Goal: Task Accomplishment & Management: Manage account settings

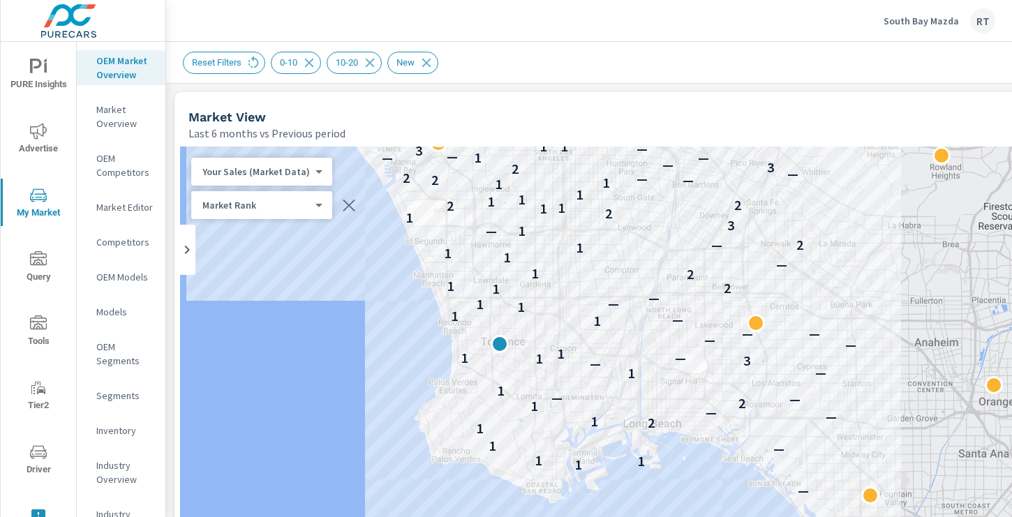
scroll to position [720, 292]
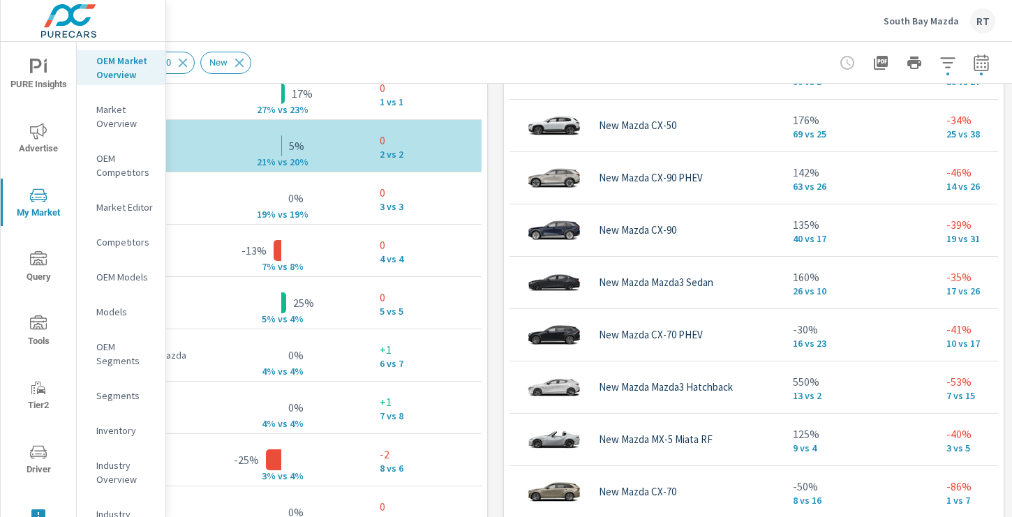
click at [900, 25] on p "South Bay Mazda" at bounding box center [921, 21] width 75 height 13
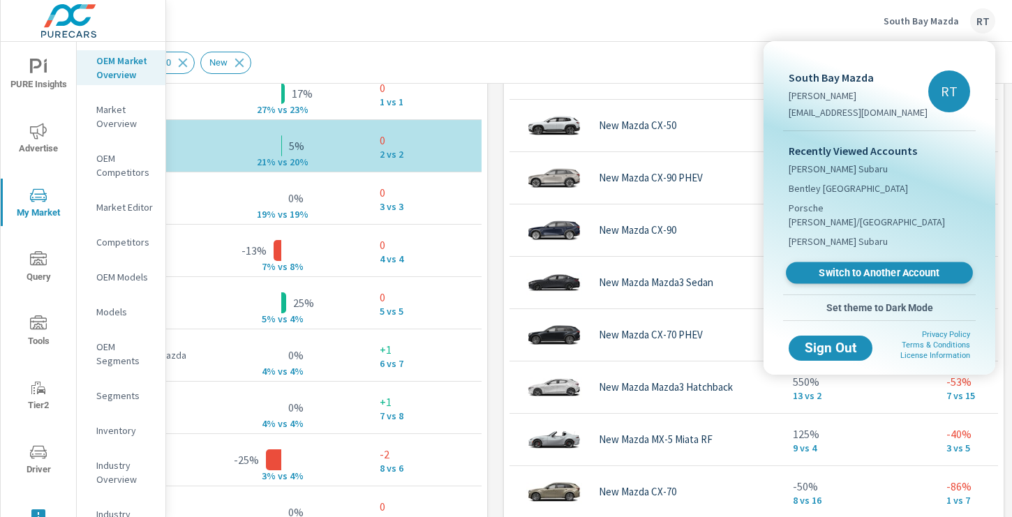
click at [816, 267] on span "Switch to Another Account" at bounding box center [879, 273] width 171 height 13
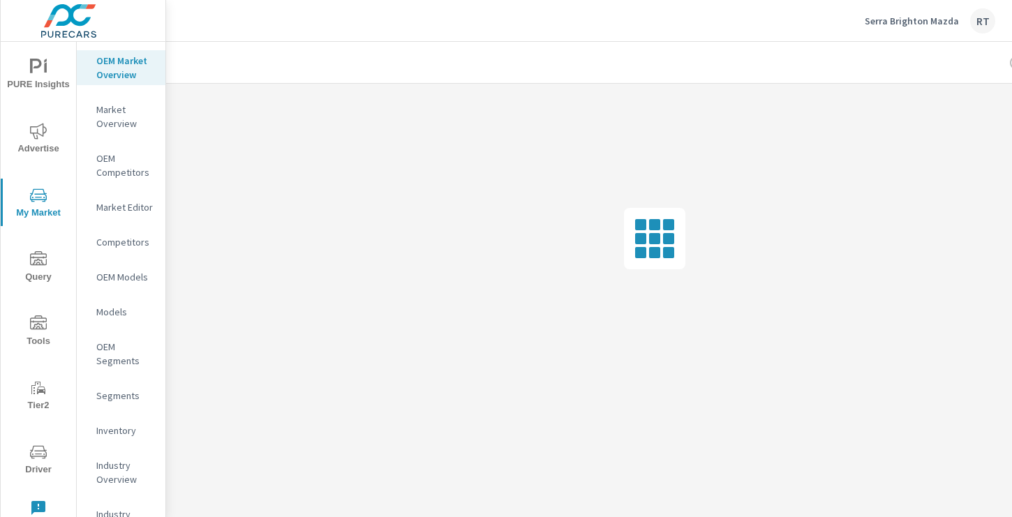
scroll to position [0, 12]
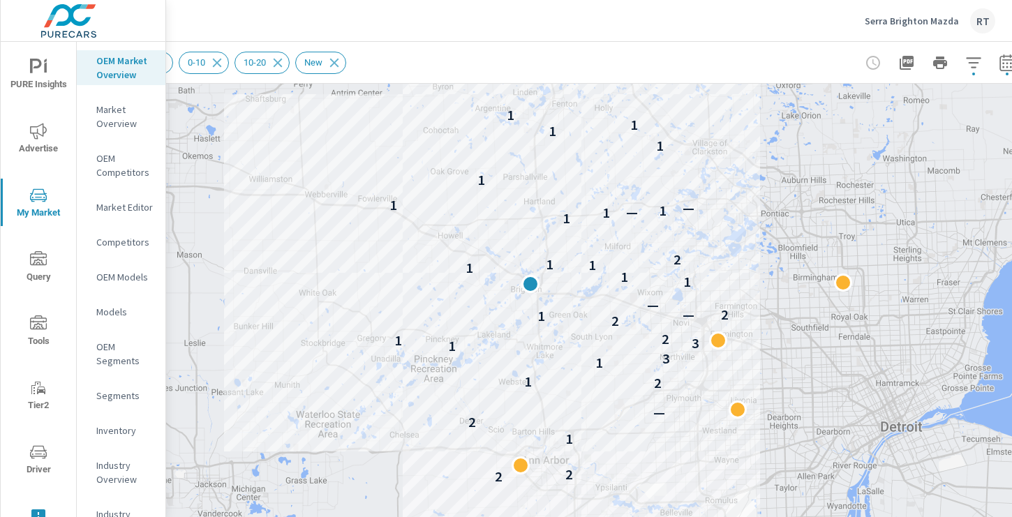
scroll to position [260, 187]
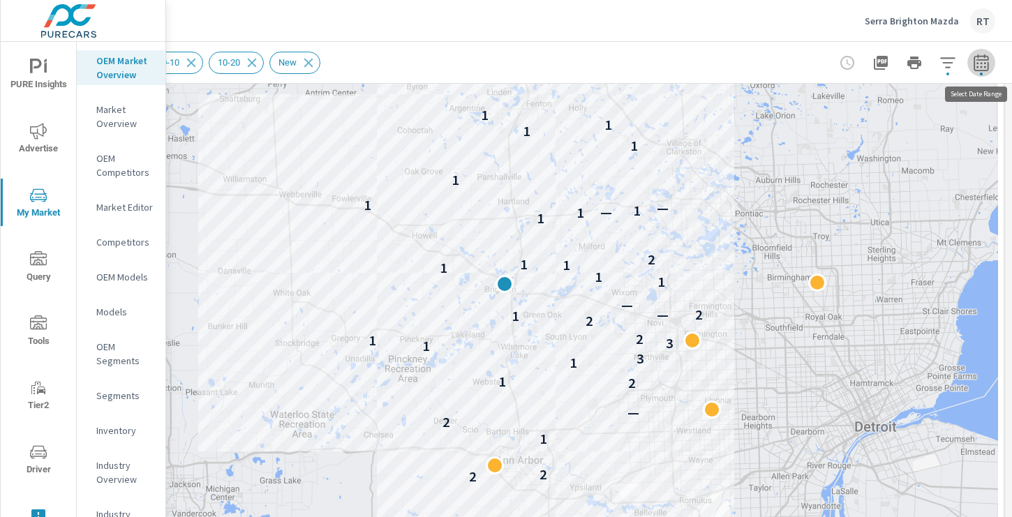
click at [984, 68] on icon "button" at bounding box center [981, 62] width 17 height 17
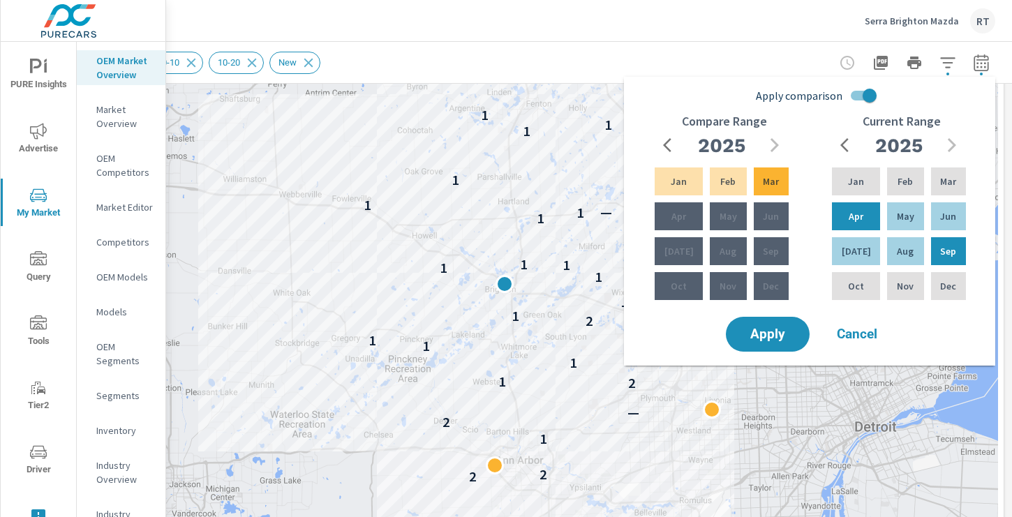
click at [785, 57] on div "Reset Filters digital geos 0-10 10-20 New" at bounding box center [398, 63] width 804 height 22
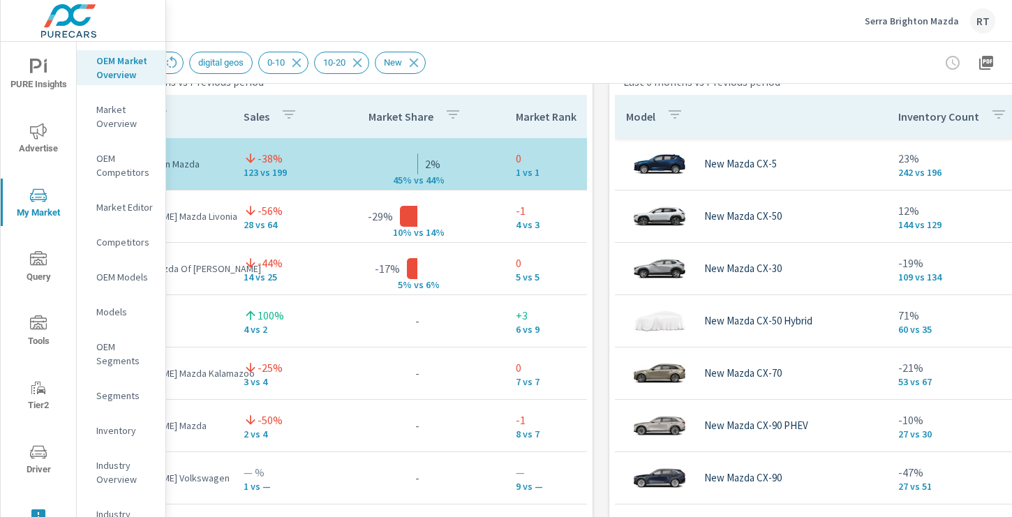
scroll to position [948, 0]
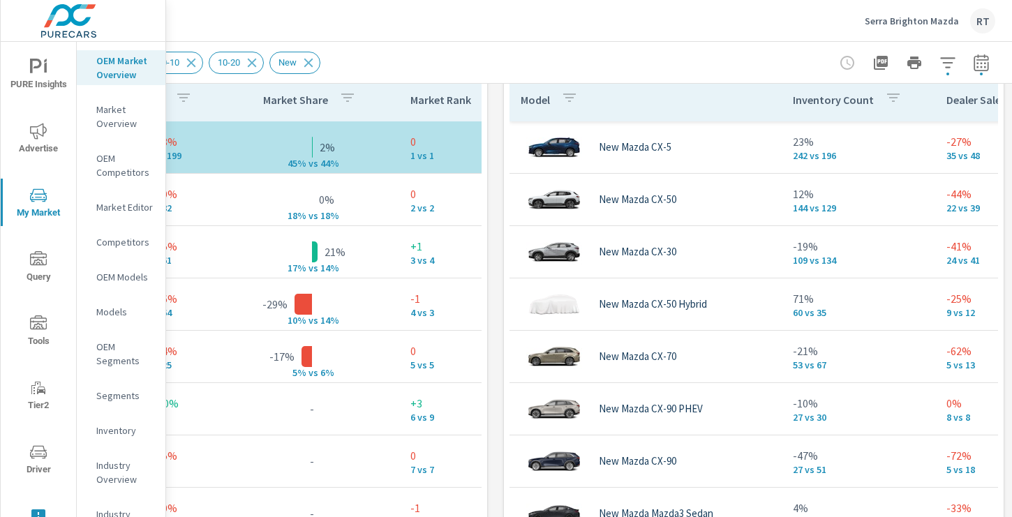
click at [947, 63] on icon "button" at bounding box center [947, 62] width 15 height 10
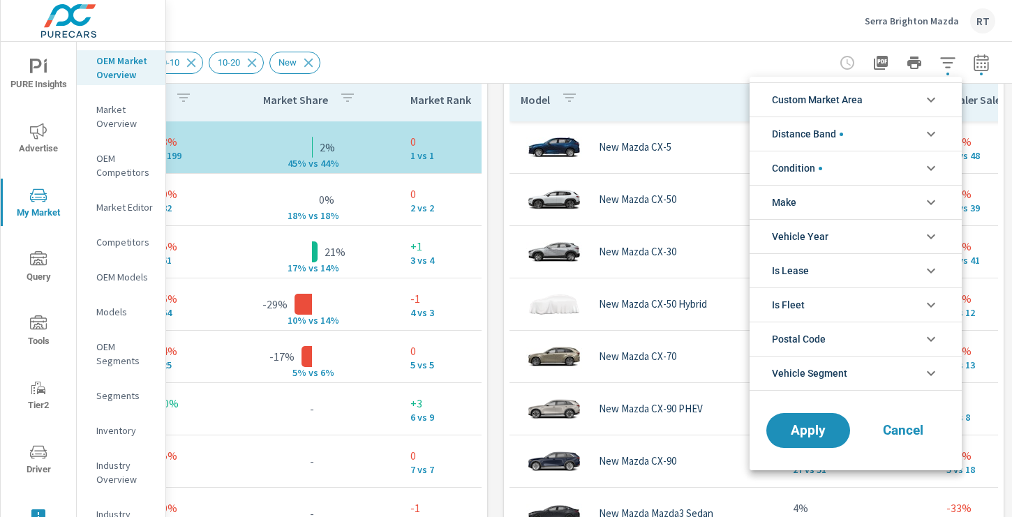
click at [934, 135] on icon "filter options" at bounding box center [931, 134] width 17 height 17
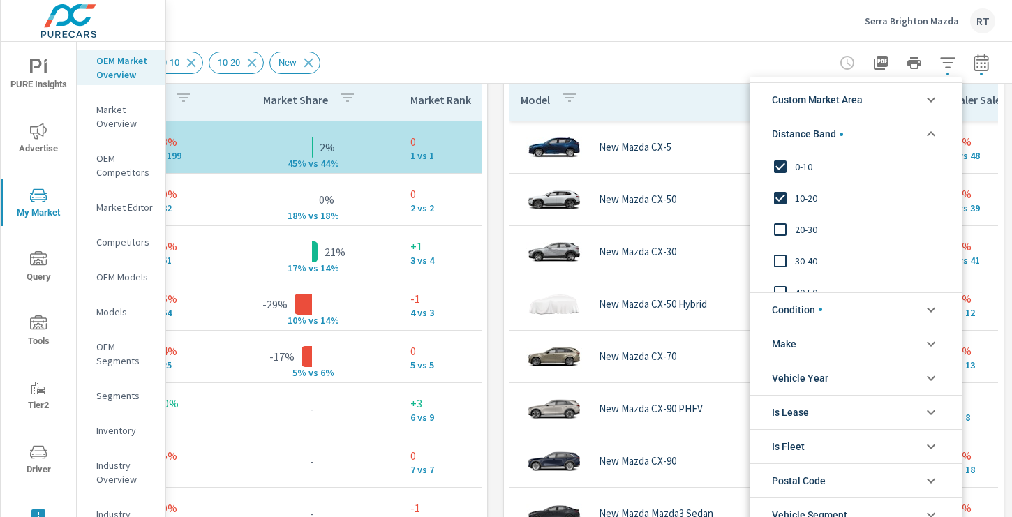
click at [780, 230] on input "filter options" at bounding box center [780, 229] width 29 height 29
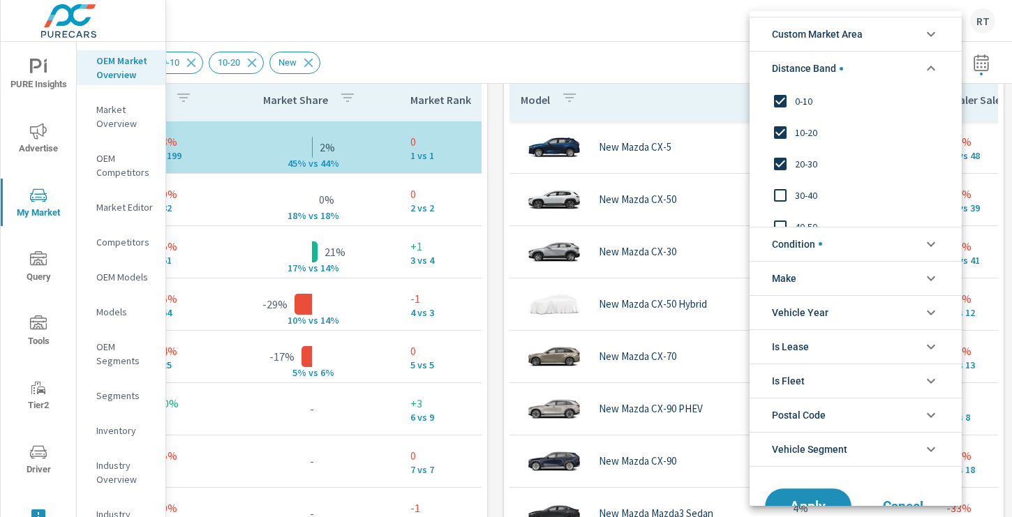
click at [799, 496] on button "Apply" at bounding box center [808, 507] width 87 height 36
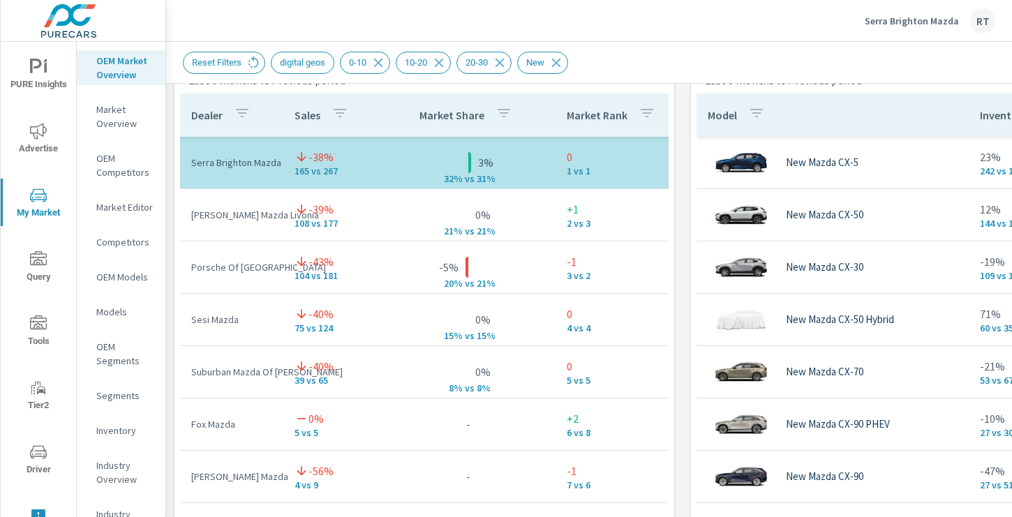
scroll to position [951, 0]
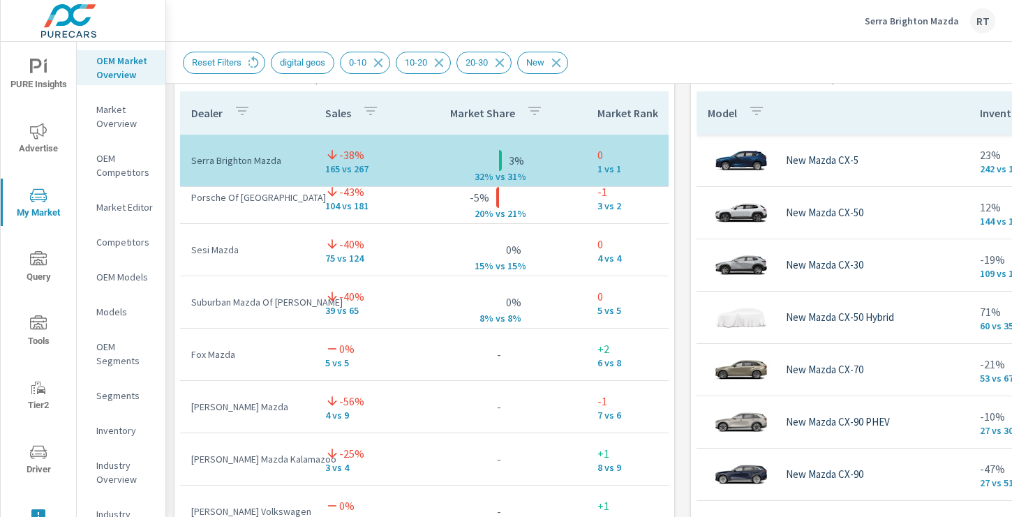
scroll to position [74, 0]
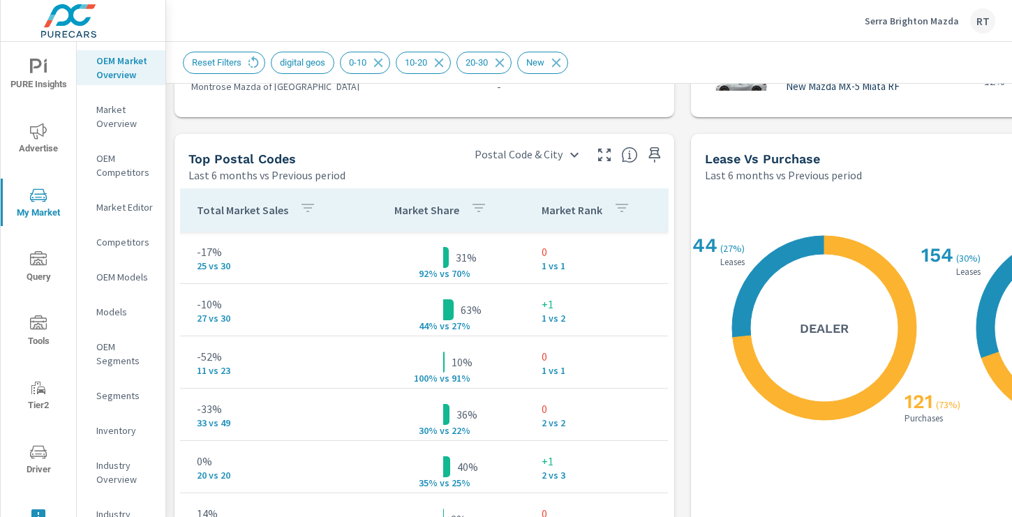
scroll to position [0, 355]
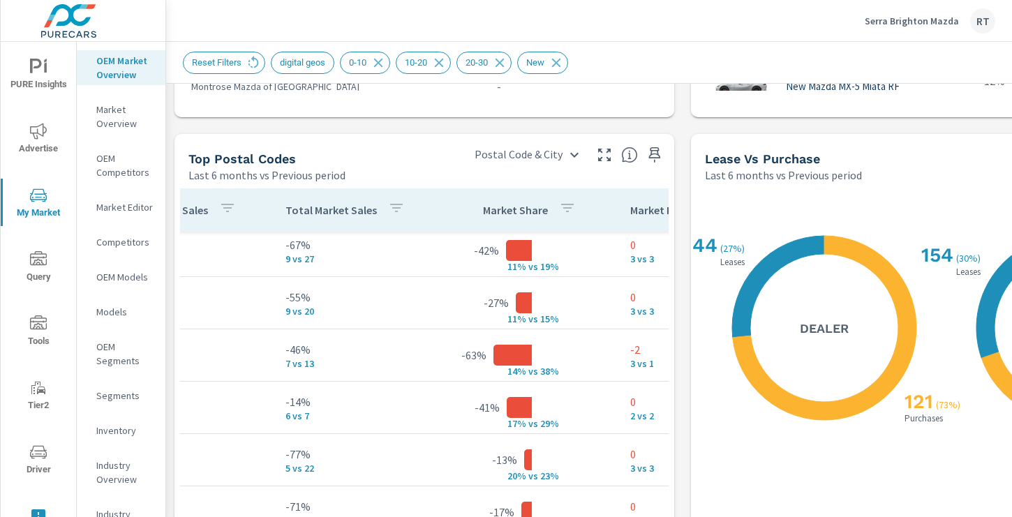
scroll to position [1630, 0]
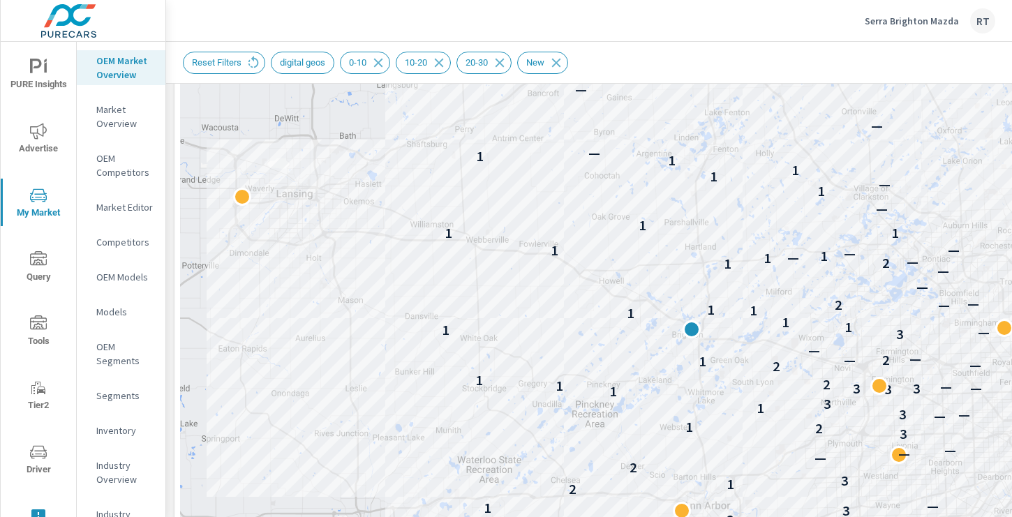
scroll to position [219, 0]
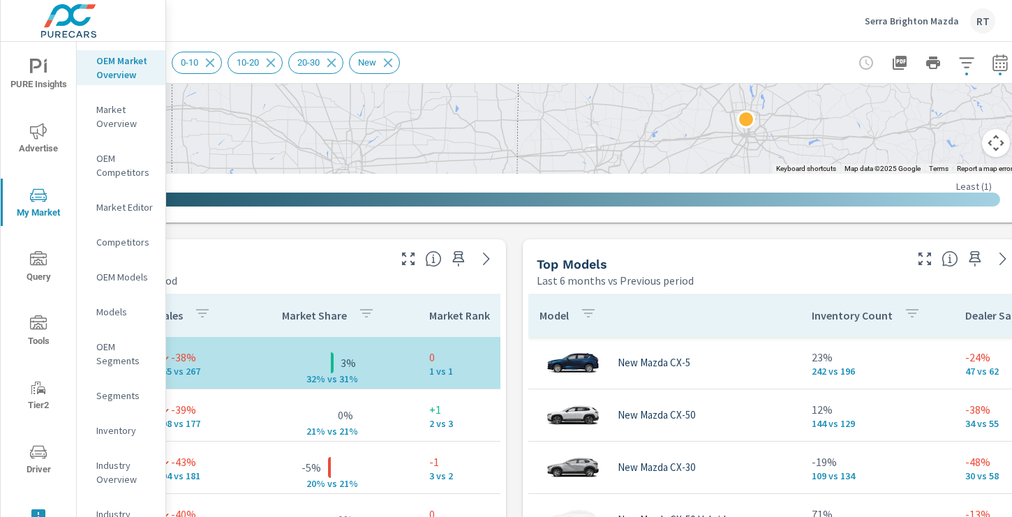
scroll to position [749, 187]
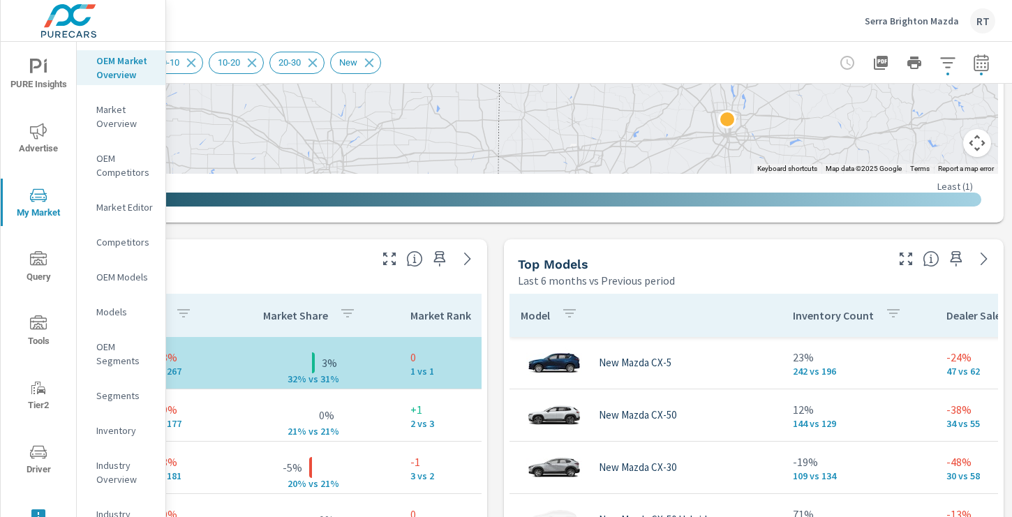
click at [973, 153] on button "Map camera controls" at bounding box center [977, 143] width 28 height 28
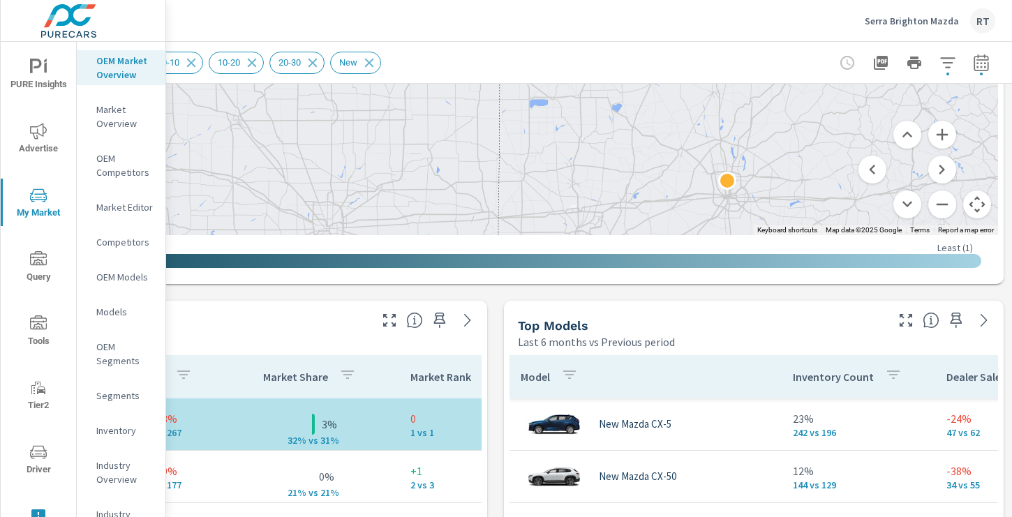
scroll to position [683, 187]
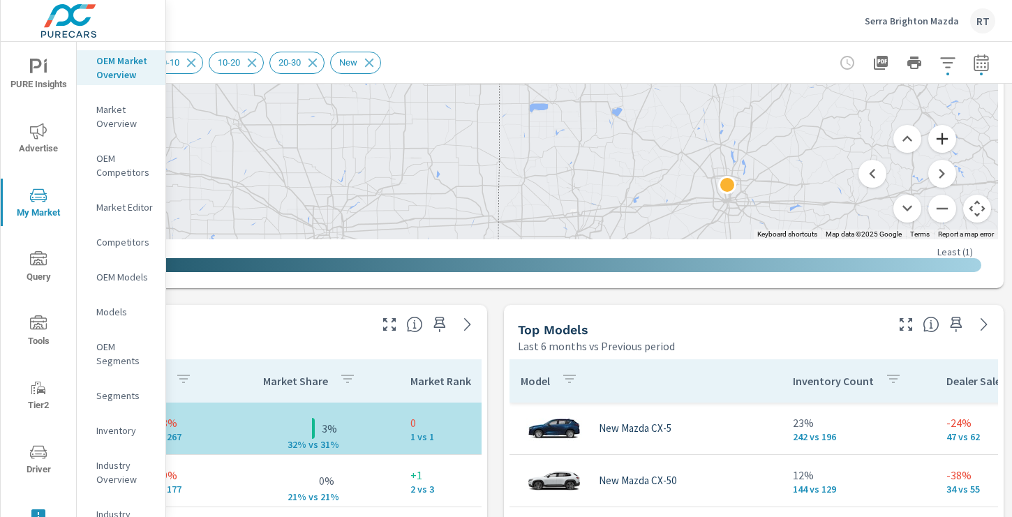
click at [943, 140] on button "Zoom in" at bounding box center [942, 139] width 28 height 28
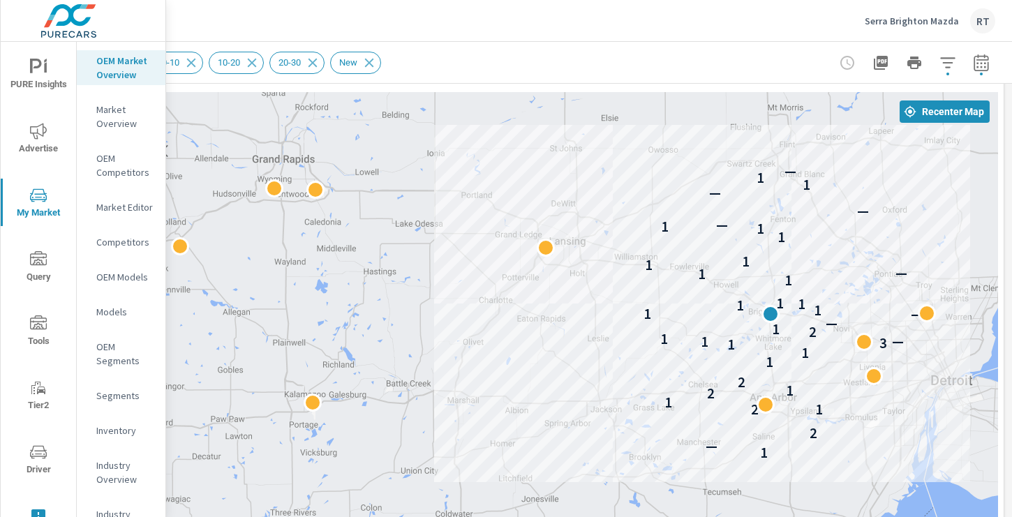
scroll to position [57, 187]
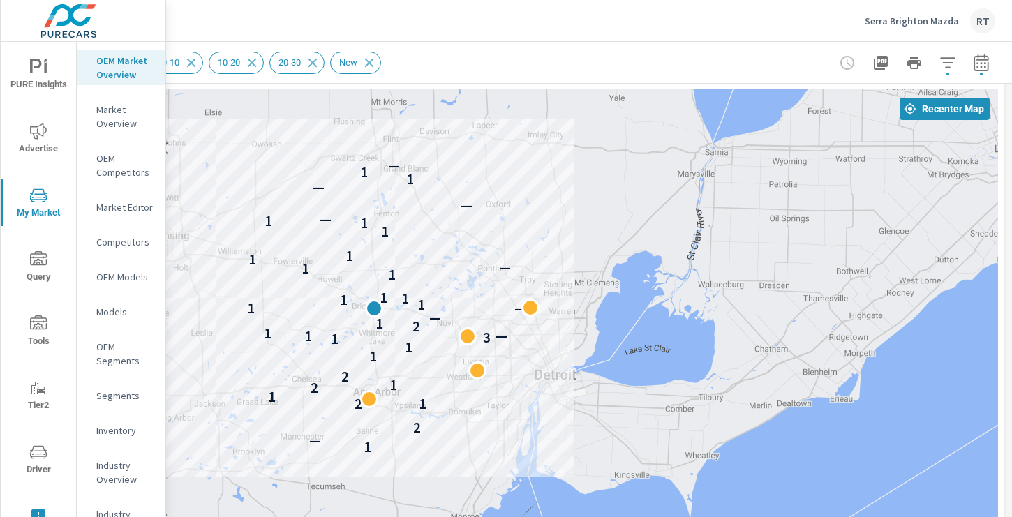
drag, startPoint x: 814, startPoint y: 209, endPoint x: 416, endPoint y: 206, distance: 397.9
click at [415, 206] on div "1 — 2 2 1 1 2 1 2 1 1 1 3 — 1 1 2 1 — — 1 1 1 1 1 1 1 — 1 1 1 1 1 — — — 1 1 —" at bounding box center [495, 477] width 1005 height 776
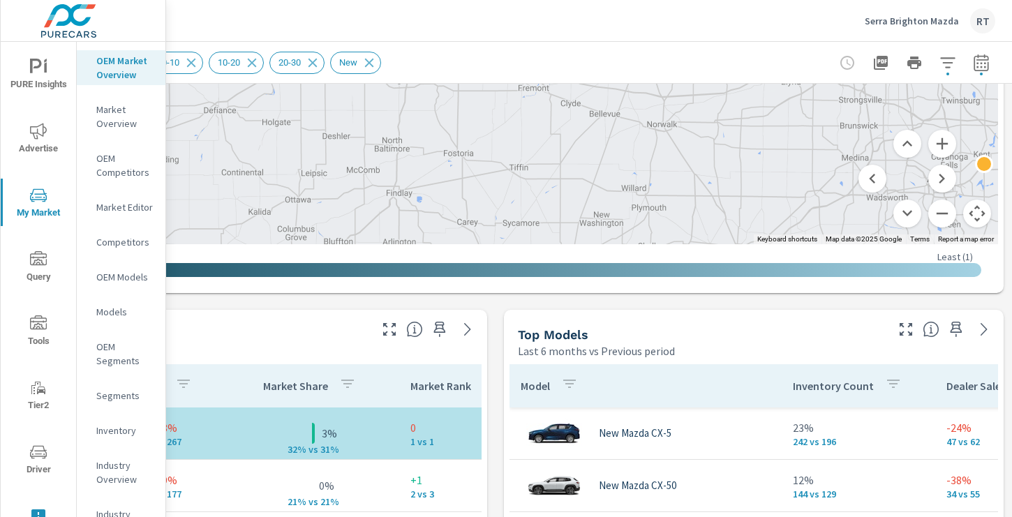
scroll to position [672, 187]
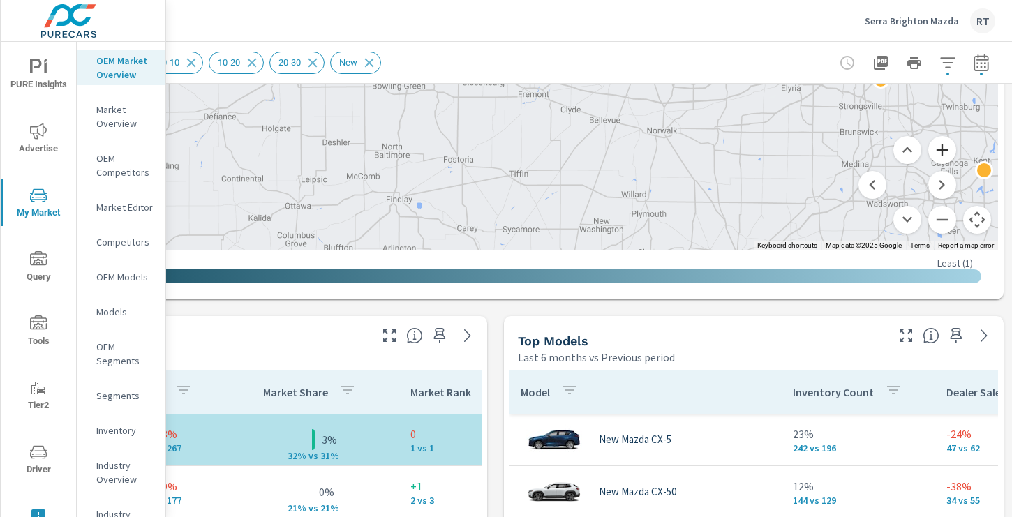
click at [943, 152] on button "Zoom in" at bounding box center [942, 150] width 28 height 28
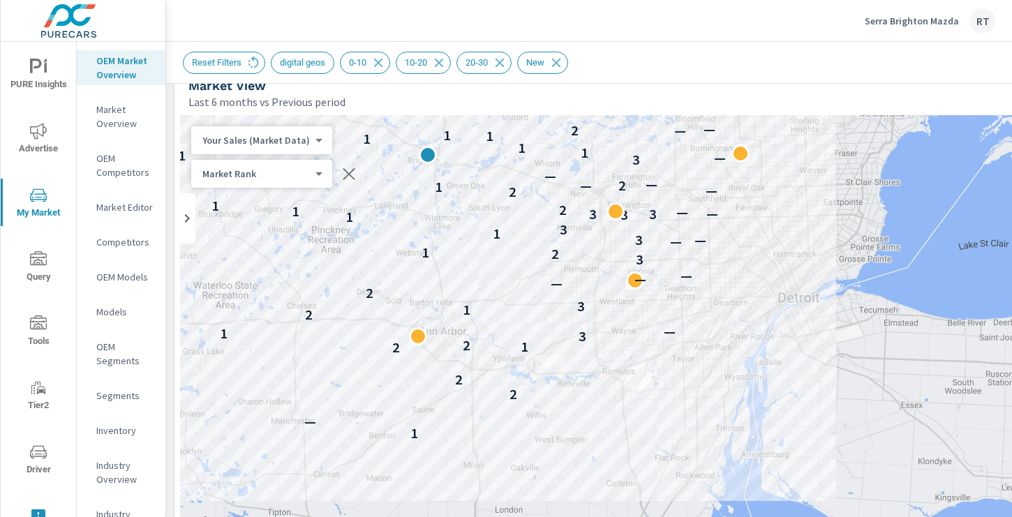
scroll to position [29, 0]
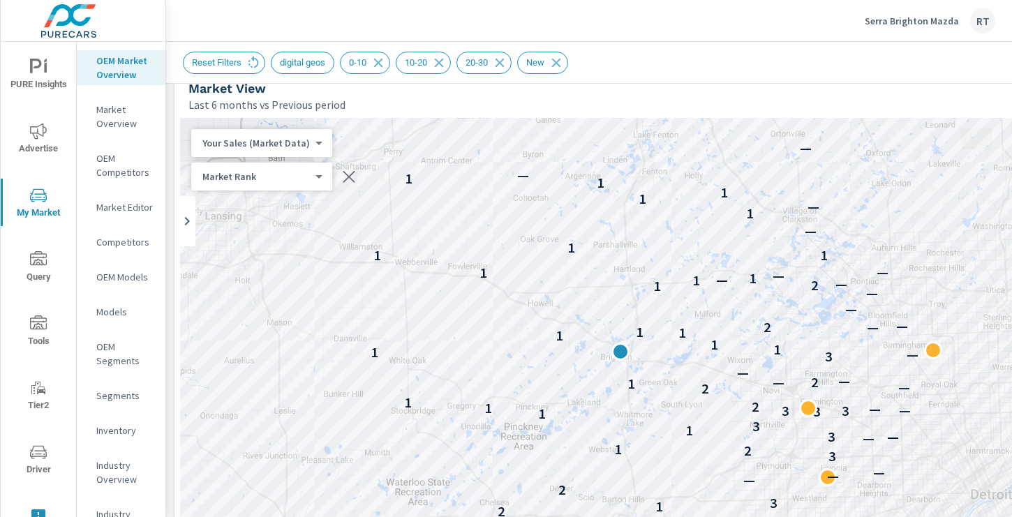
drag, startPoint x: 519, startPoint y: 184, endPoint x: 713, endPoint y: 378, distance: 274.9
click at [713, 378] on div "1 — 2 2 2 1 2 3 1 — 2 1 3 2 — — — 3 2 1 — — 3 1 3 1 3 3 3 — — 1 2 1 2 — 1 — 2 —…" at bounding box center [682, 506] width 1005 height 776
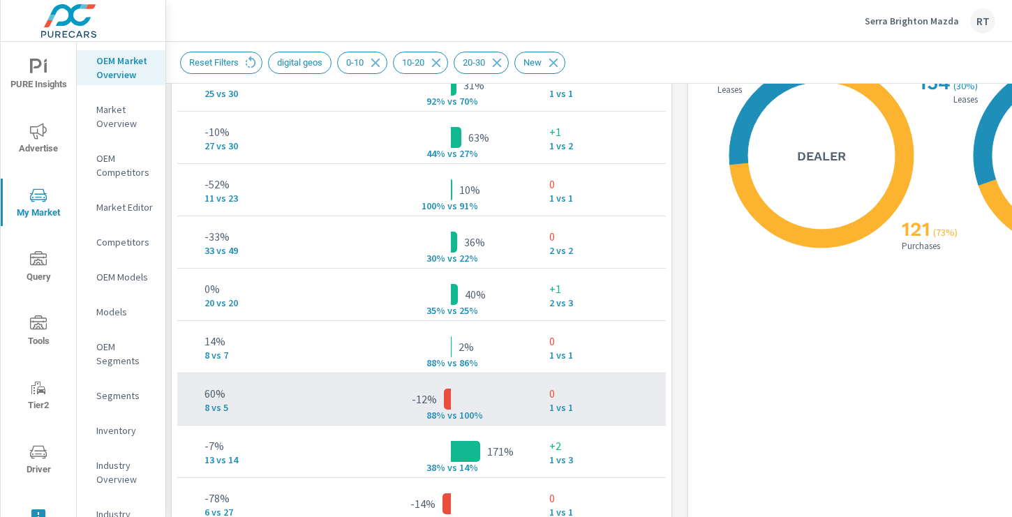
scroll to position [1776, 3]
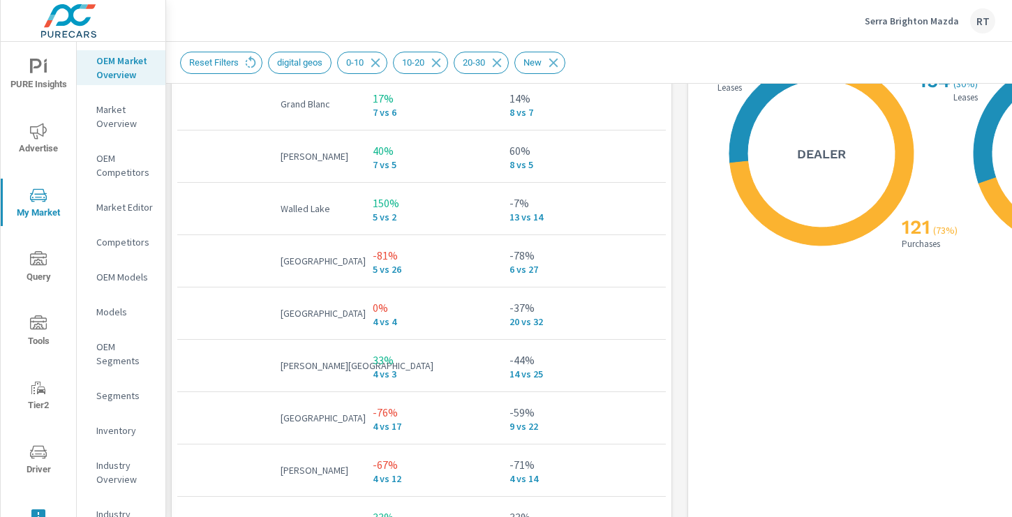
scroll to position [241, 0]
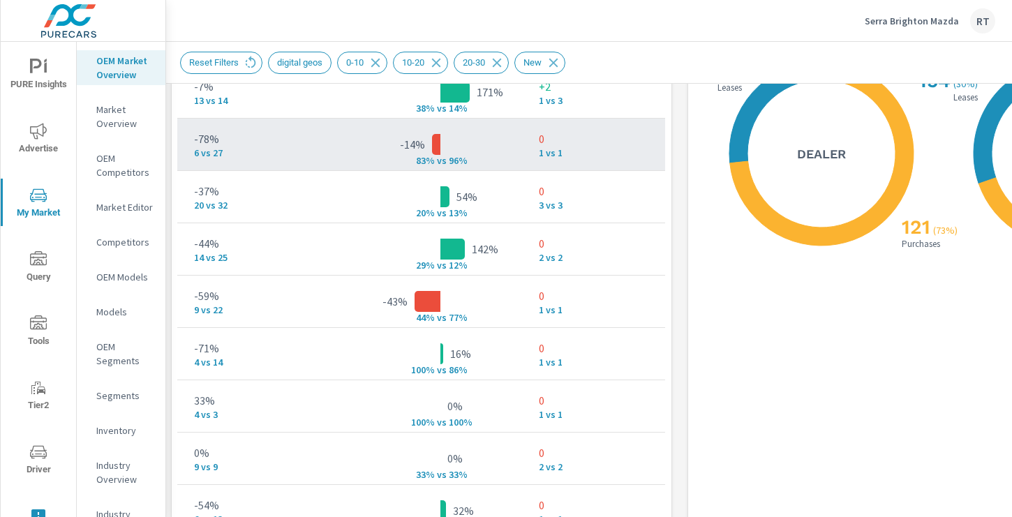
scroll to position [364, 355]
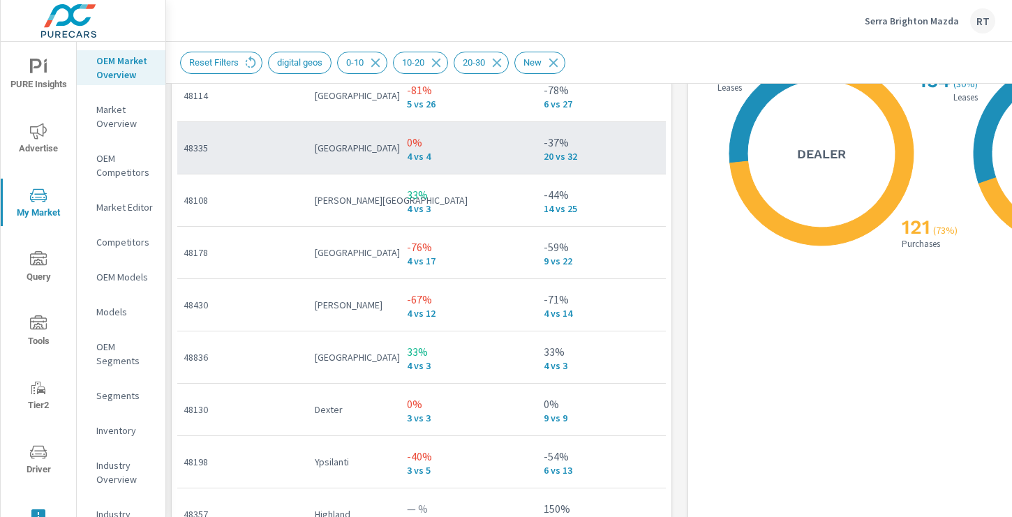
scroll to position [406, 0]
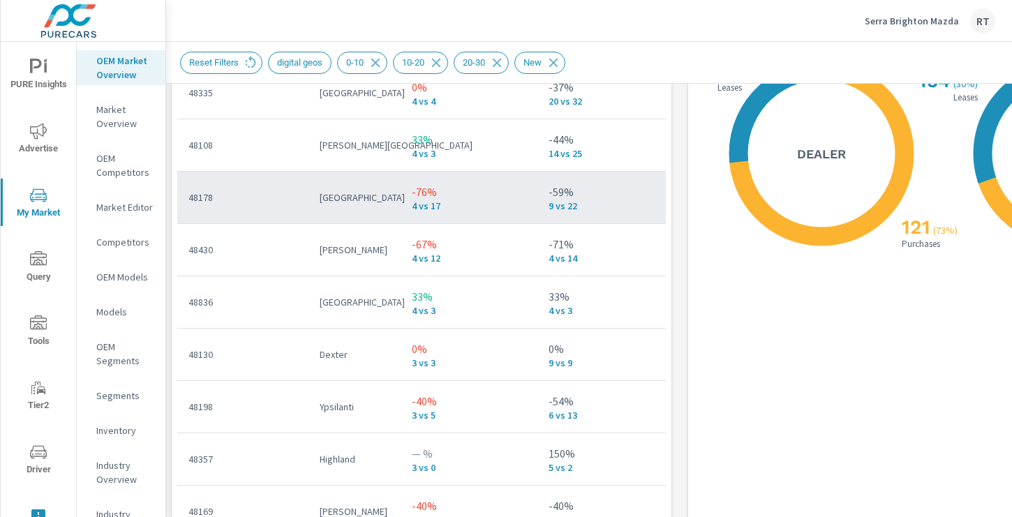
scroll to position [459, 0]
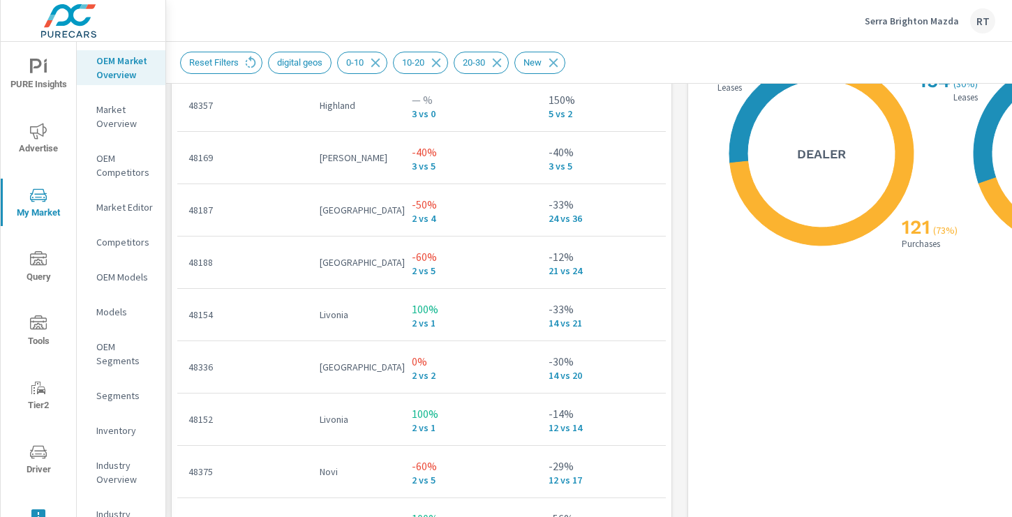
scroll to position [818, 0]
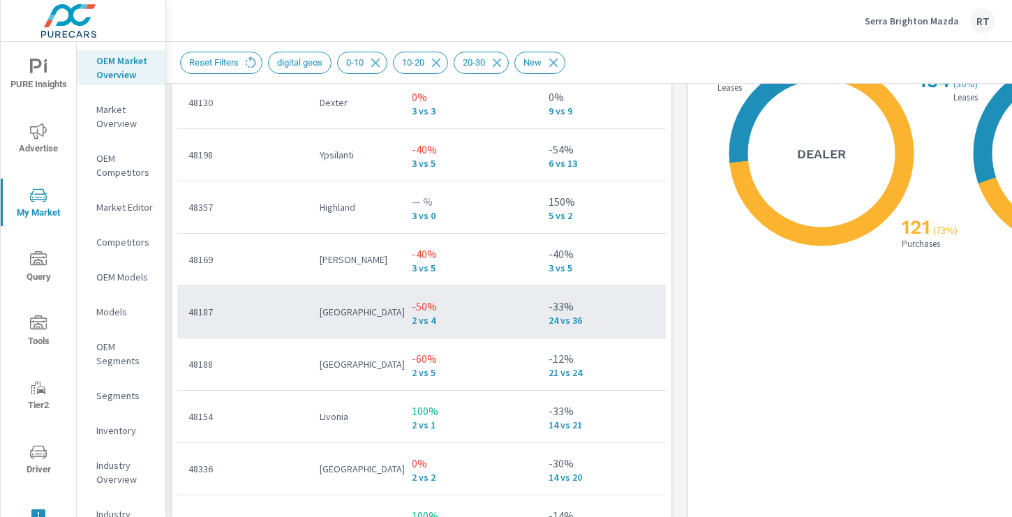
scroll to position [712, 0]
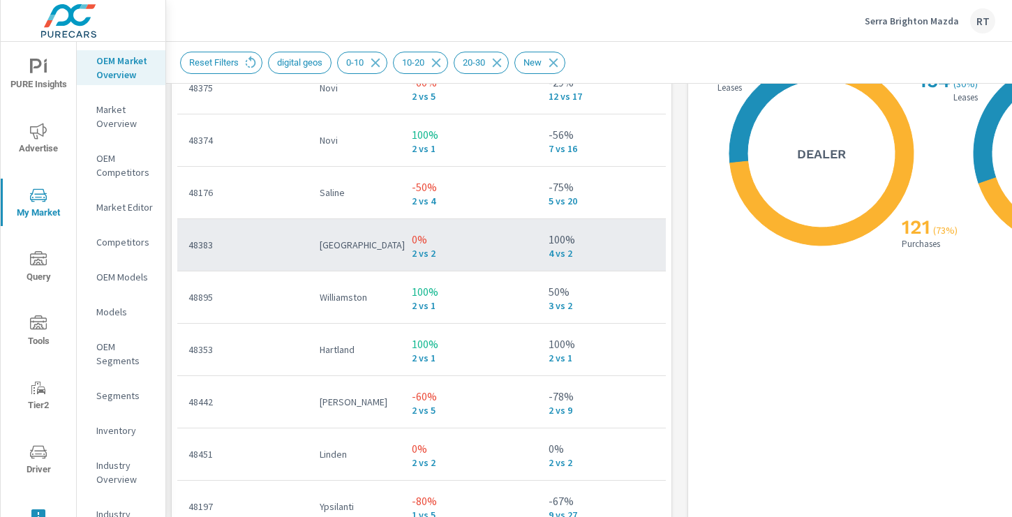
scroll to position [1200, 0]
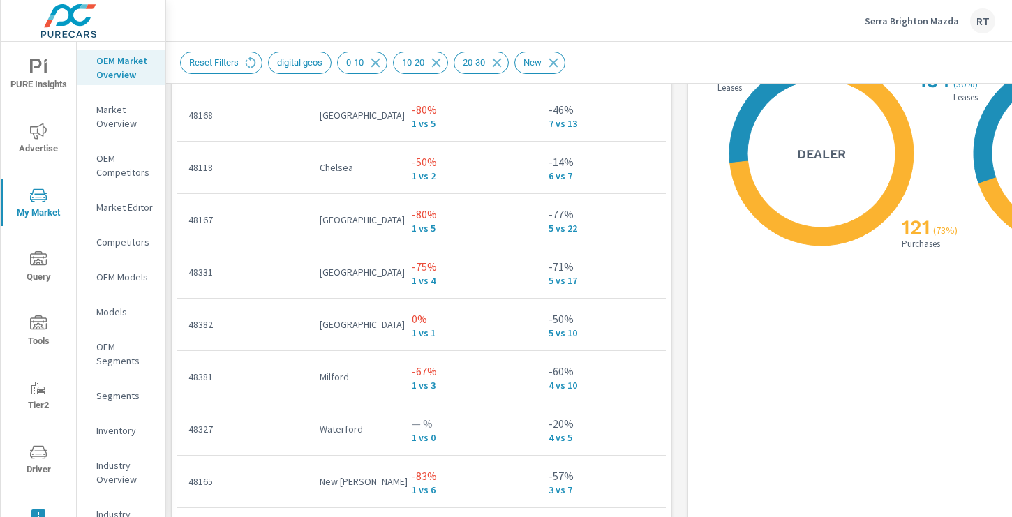
scroll to position [1696, 0]
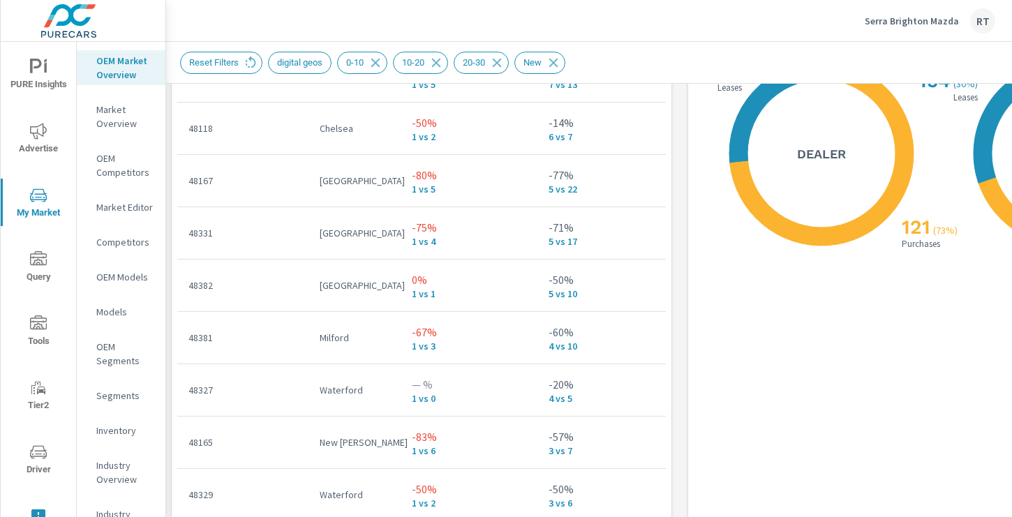
scroll to position [1799, 0]
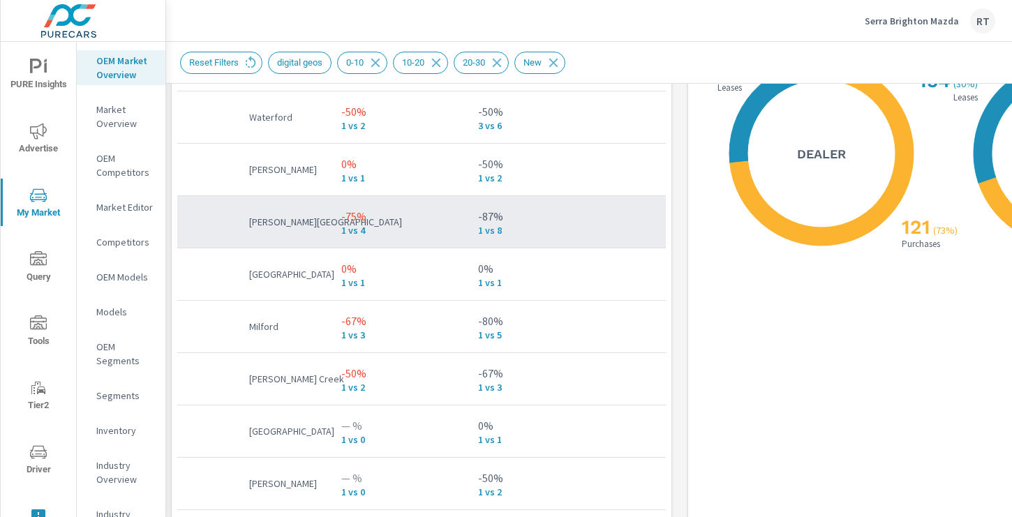
scroll to position [2112, 0]
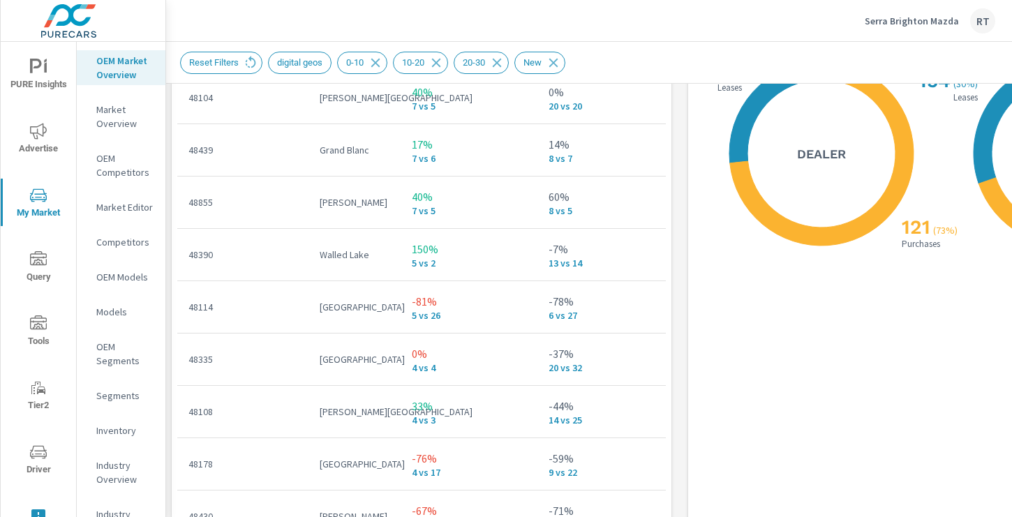
scroll to position [138, 0]
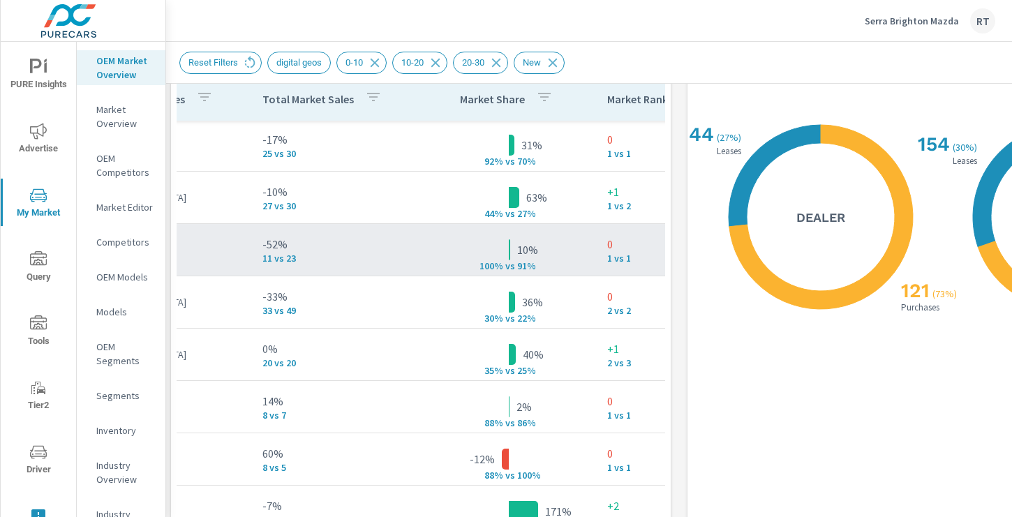
scroll to position [1, 294]
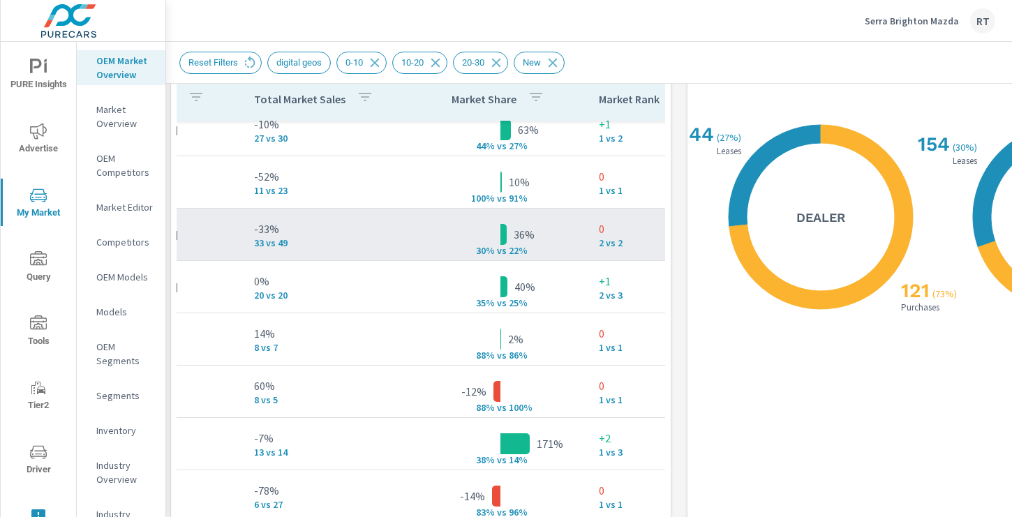
scroll to position [66, 294]
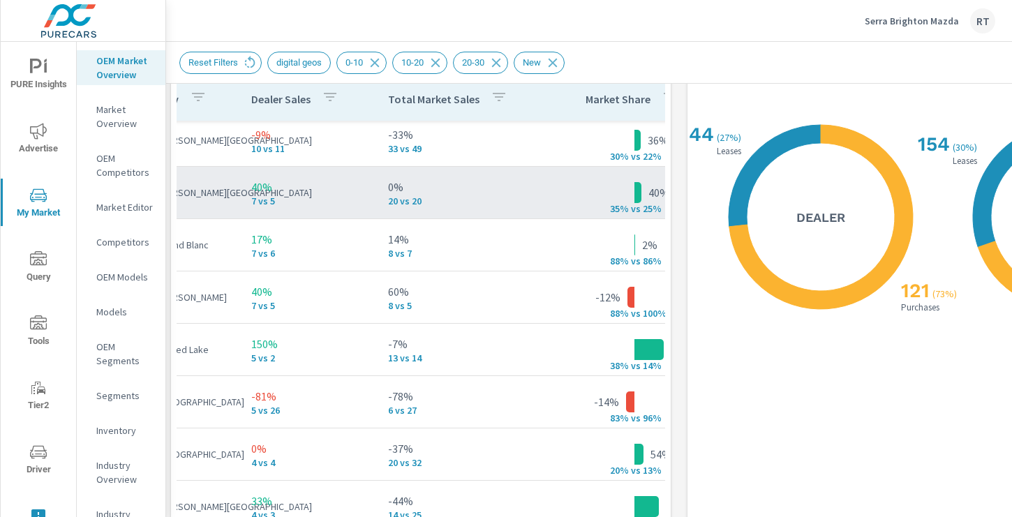
scroll to position [163, 0]
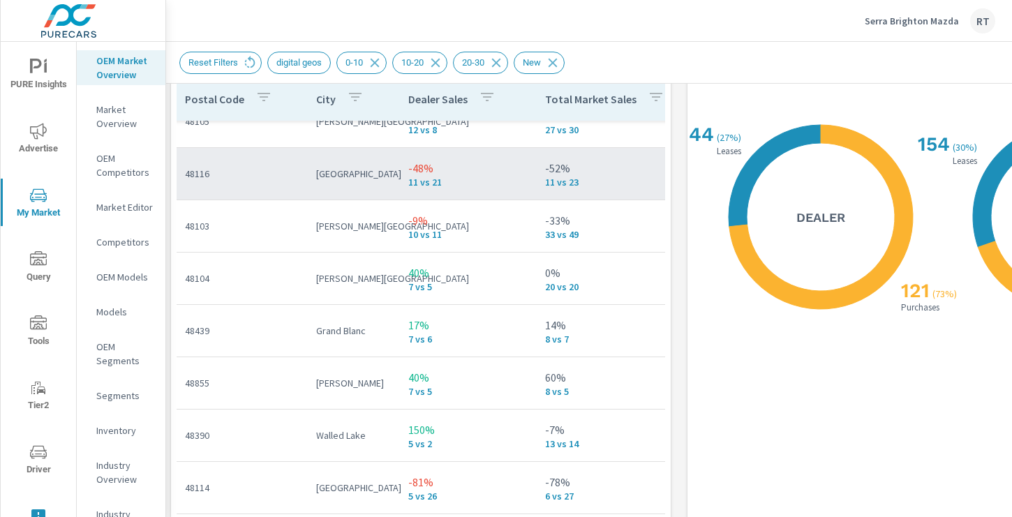
scroll to position [77, 0]
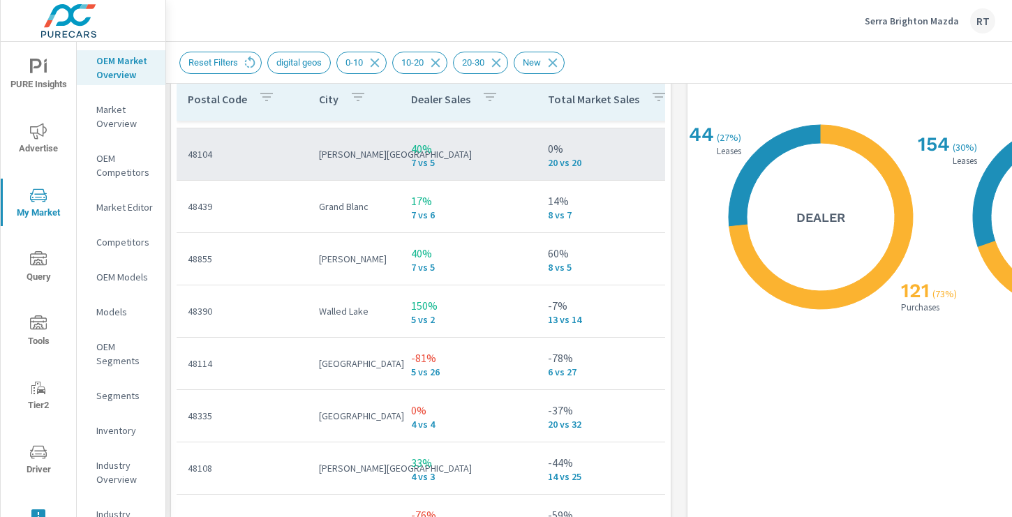
scroll to position [212, 0]
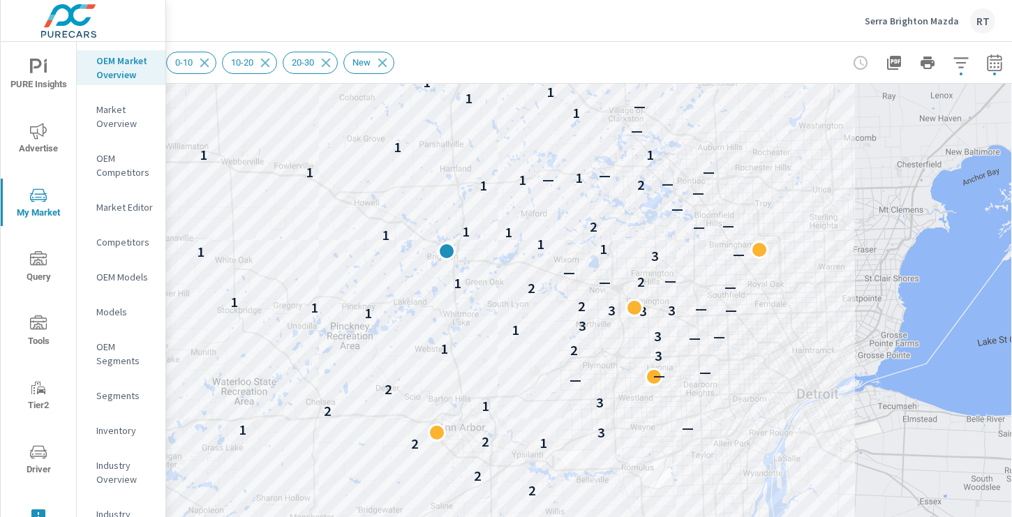
scroll to position [129, 187]
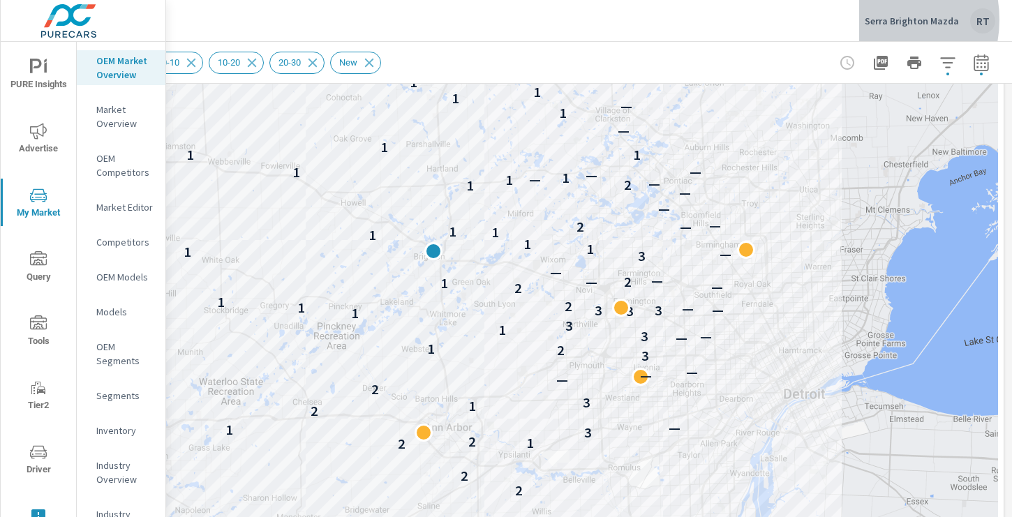
click at [875, 20] on p "Serra Brighton Mazda" at bounding box center [912, 21] width 94 height 13
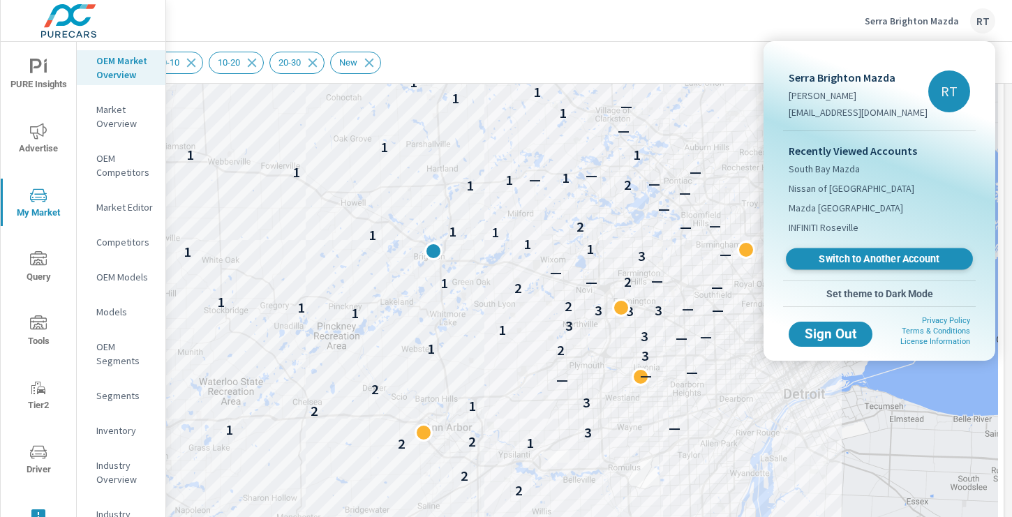
click at [842, 261] on span "Switch to Another Account" at bounding box center [879, 259] width 171 height 13
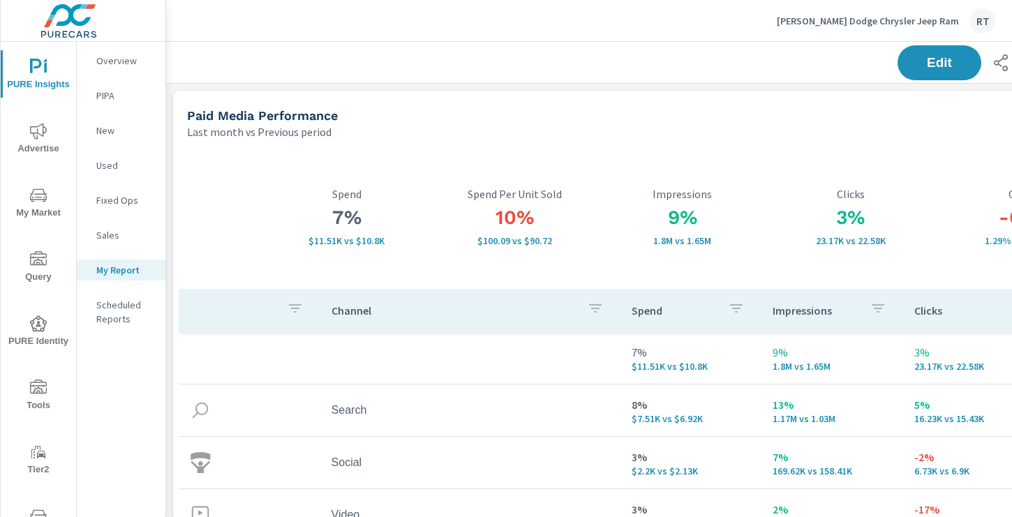
scroll to position [2255, 1034]
click at [823, 25] on p "Landers Dodge Chrysler Jeep Ram" at bounding box center [868, 21] width 182 height 13
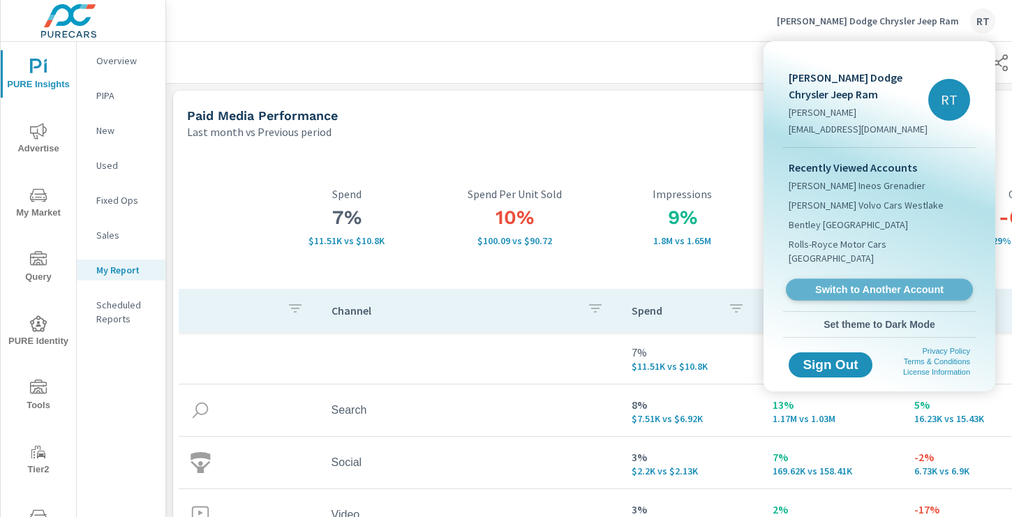
click at [831, 279] on link "Switch to Another Account" at bounding box center [879, 290] width 187 height 22
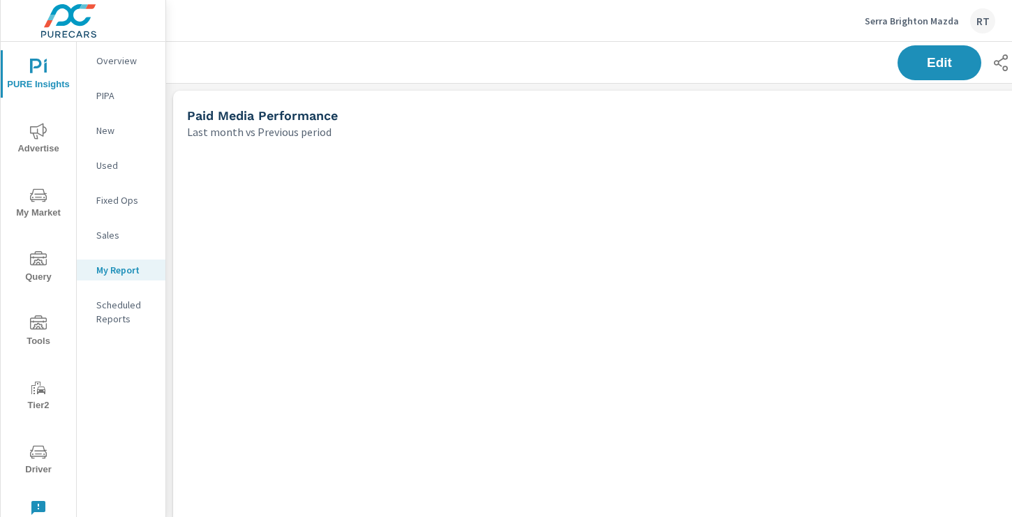
scroll to position [1292, 1034]
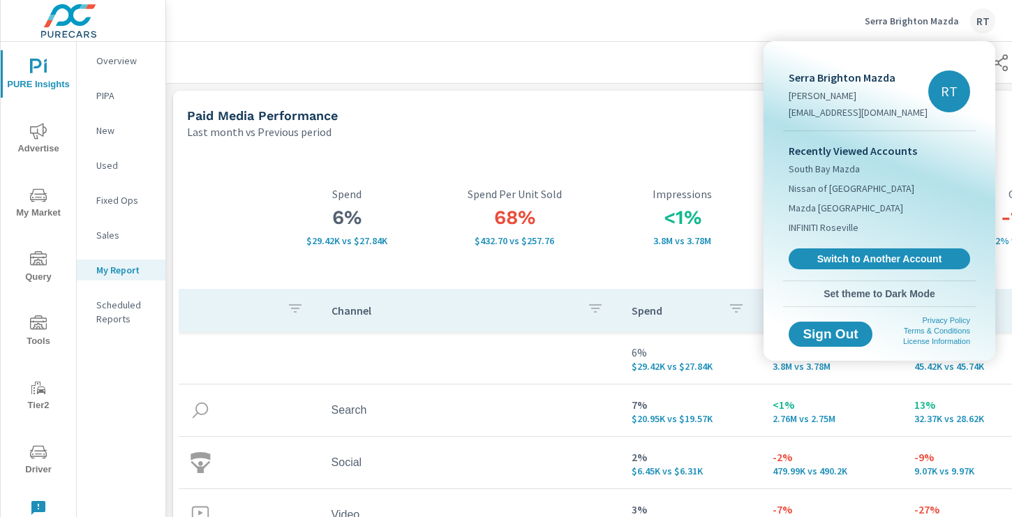
scroll to position [1292, 1034]
click at [864, 266] on link "Switch to Another Account" at bounding box center [879, 259] width 187 height 22
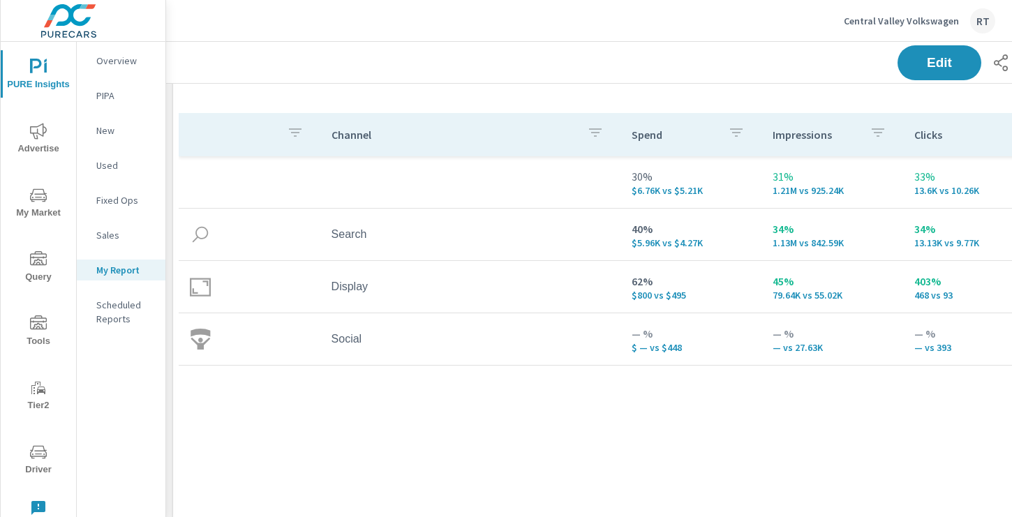
scroll to position [185, 0]
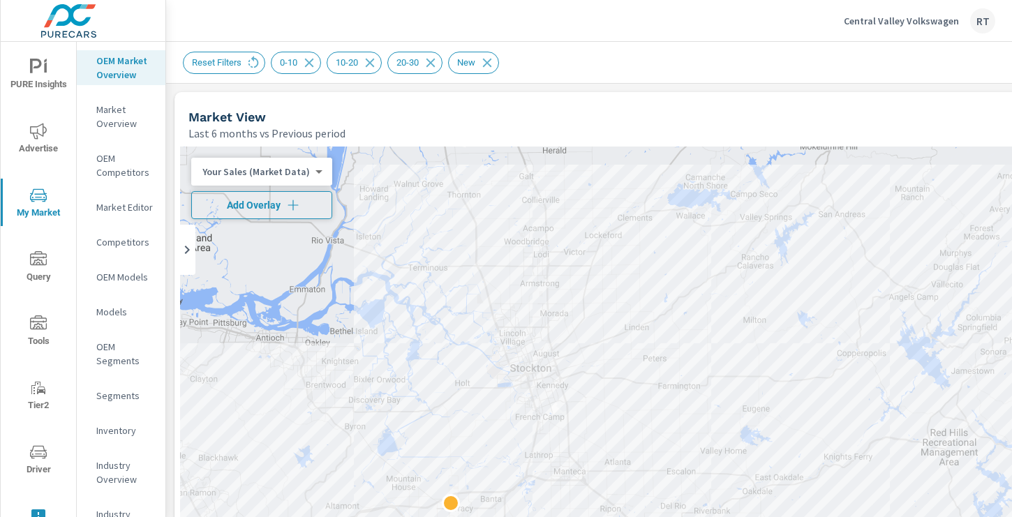
click at [274, 203] on span "Add Overlay" at bounding box center [262, 205] width 128 height 14
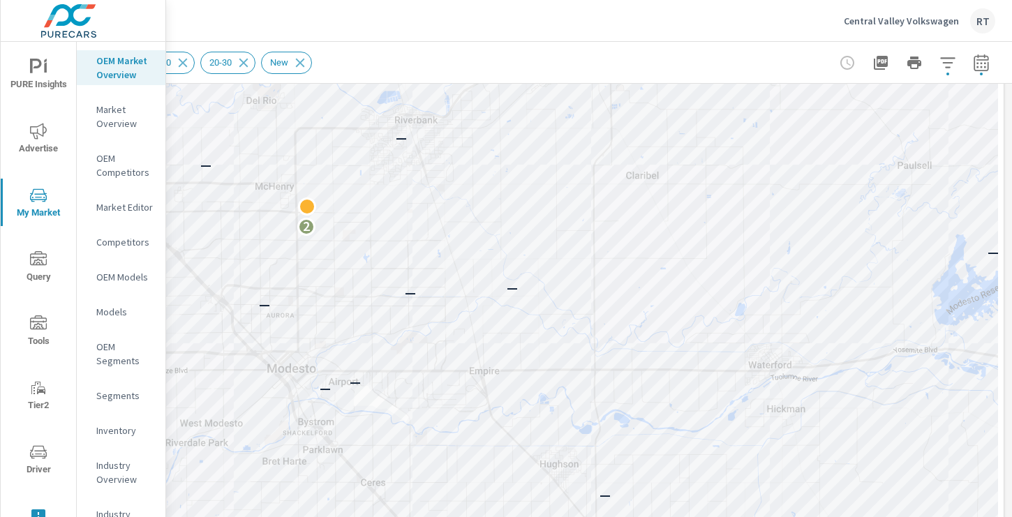
scroll to position [191, 187]
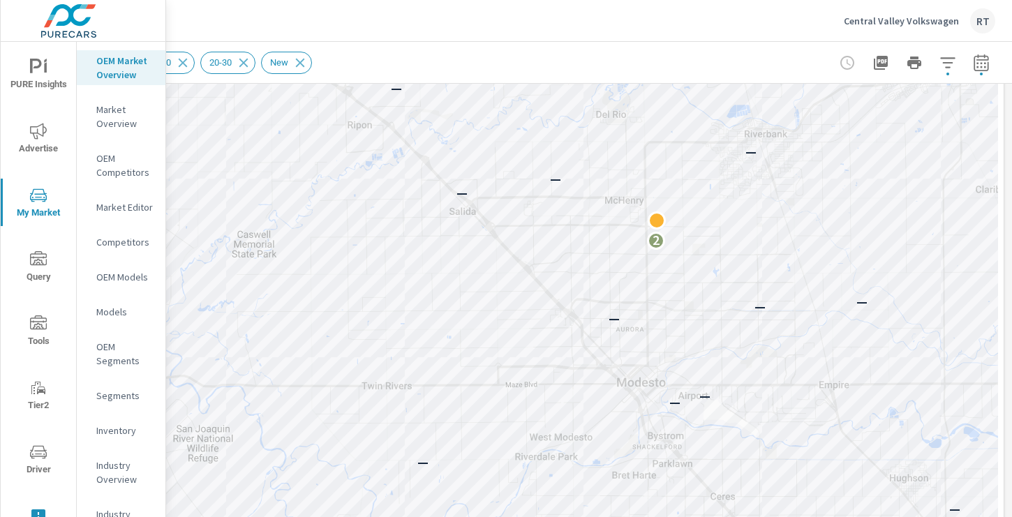
drag, startPoint x: 369, startPoint y: 197, endPoint x: 713, endPoint y: 227, distance: 346.1
click at [715, 228] on div "— — — — — — — — — — — — — — — — — 2 — — — — — — — — — — — —" at bounding box center [495, 343] width 1005 height 776
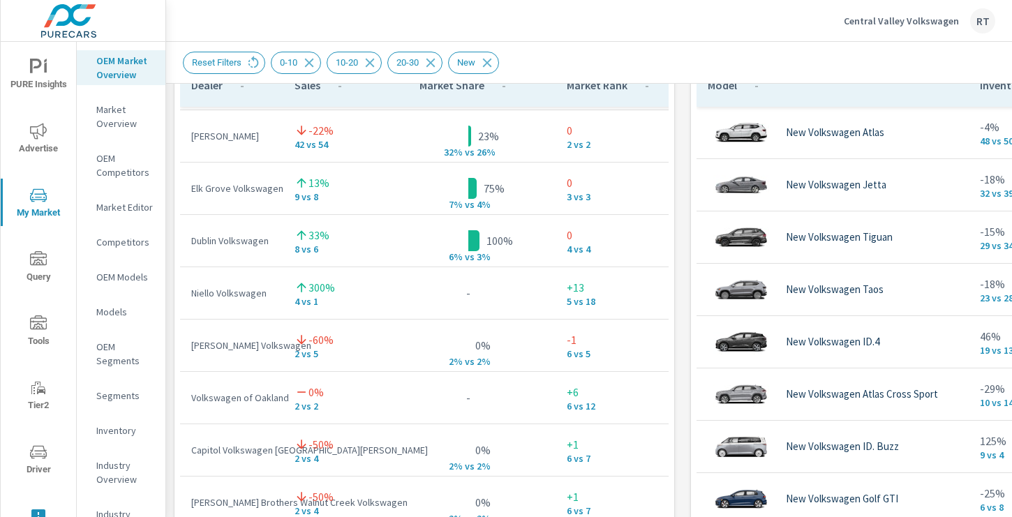
scroll to position [50, 0]
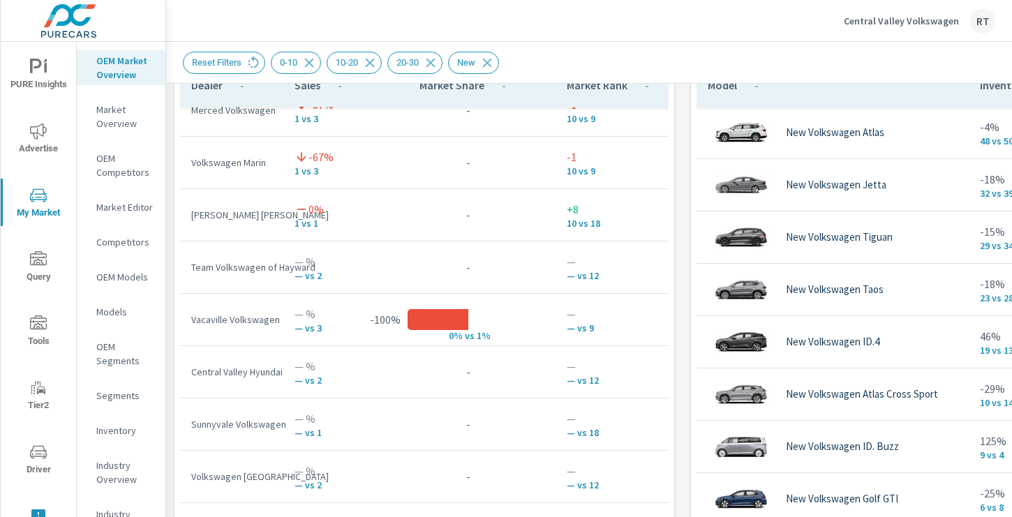
scroll to position [94, 0]
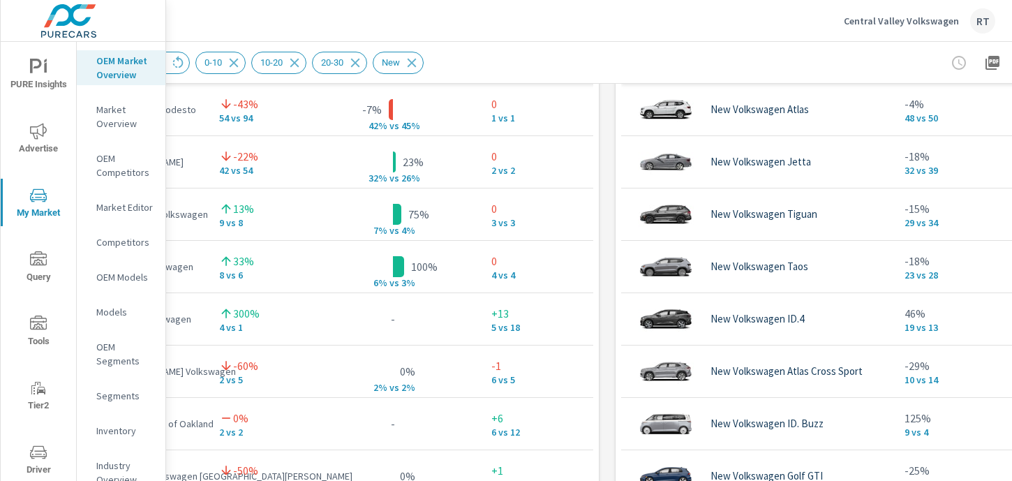
scroll to position [1002, 0]
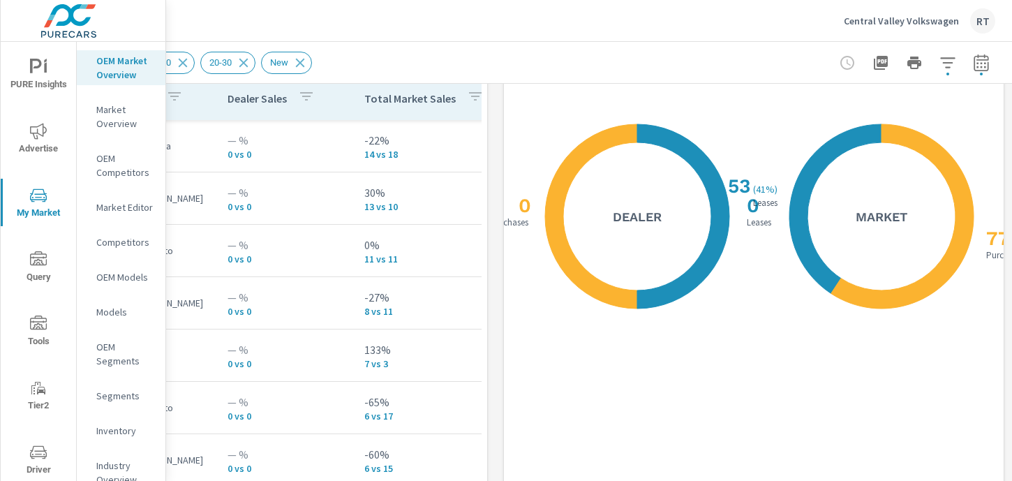
scroll to position [1716, 187]
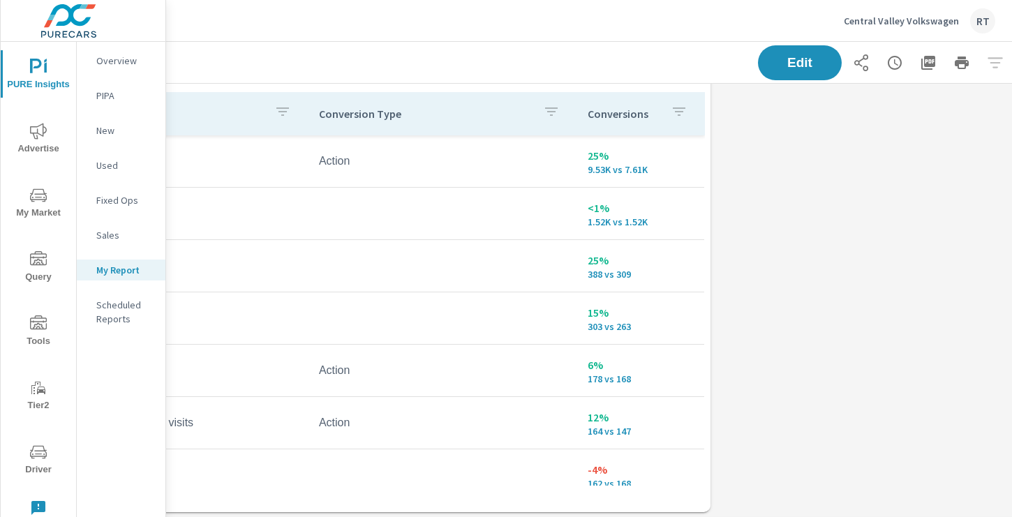
scroll to position [695, 0]
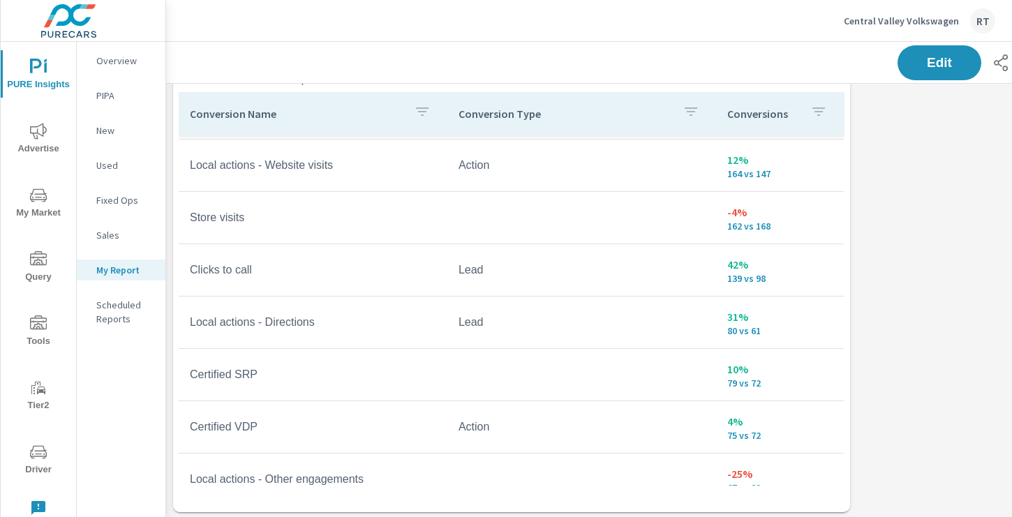
scroll to position [258, 0]
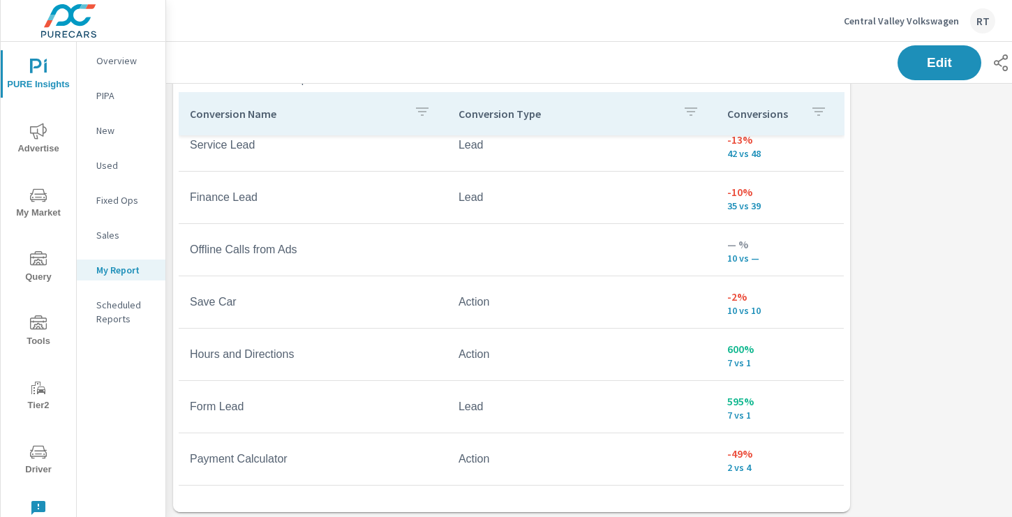
scroll to position [618, 0]
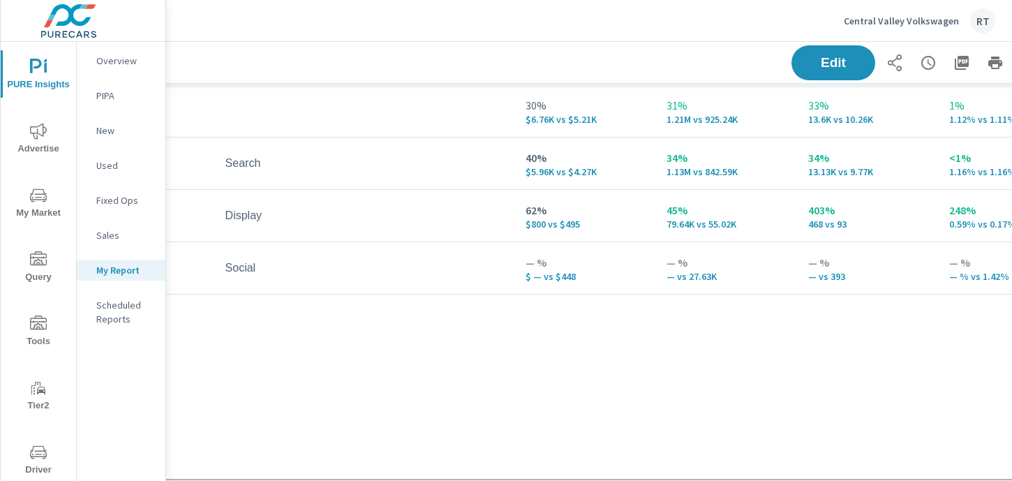
scroll to position [237, 106]
